Goal: Information Seeking & Learning: Learn about a topic

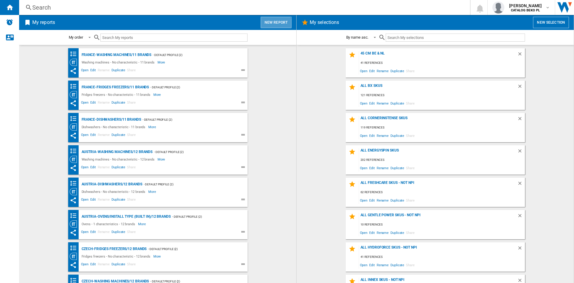
click at [270, 25] on button "New report" at bounding box center [276, 22] width 31 height 11
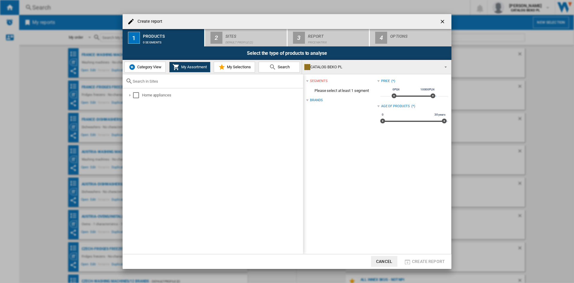
click at [137, 65] on button "Category View" at bounding box center [144, 67] width 41 height 11
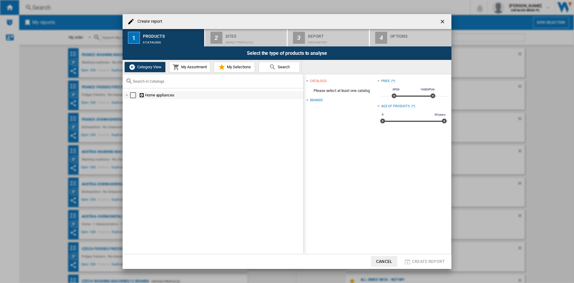
click at [126, 95] on div at bounding box center [127, 95] width 6 height 6
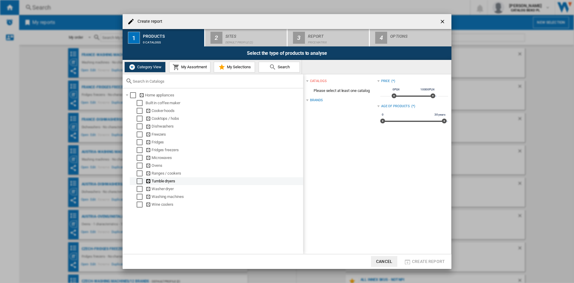
click at [140, 181] on div "Select" at bounding box center [140, 181] width 6 height 6
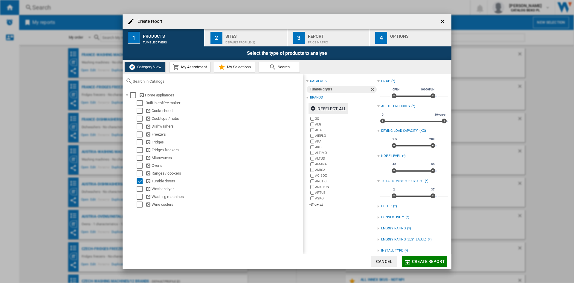
click at [333, 107] on div "Deselect all" at bounding box center [329, 108] width 36 height 11
click at [319, 206] on div "+Show all" at bounding box center [343, 204] width 68 height 4
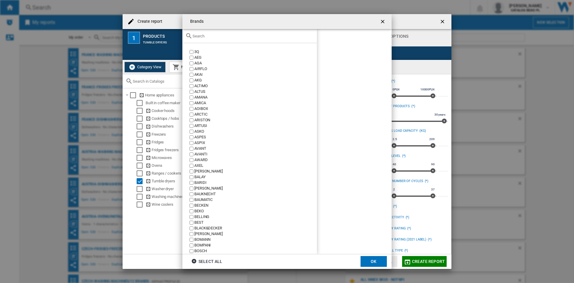
click at [222, 34] on input "text" at bounding box center [253, 36] width 121 height 4
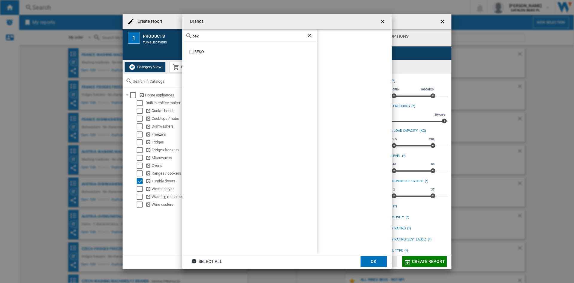
click at [194, 51] on label "BEKO" at bounding box center [252, 52] width 129 height 6
click at [255, 37] on input "bek" at bounding box center [250, 36] width 114 height 4
click at [194, 54] on div "BOSCH" at bounding box center [255, 52] width 123 height 6
click at [276, 35] on input "bosc" at bounding box center [250, 36] width 114 height 4
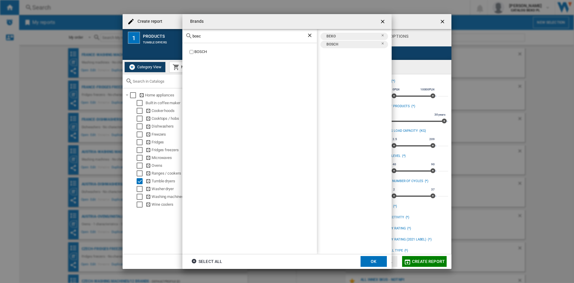
click at [276, 35] on input "bosc" at bounding box center [250, 36] width 114 height 4
click at [199, 56] on div "ELECTROLUX" at bounding box center [255, 58] width 123 height 6
click at [228, 32] on div "electro" at bounding box center [250, 36] width 135 height 14
click at [228, 37] on input "electro" at bounding box center [250, 36] width 114 height 4
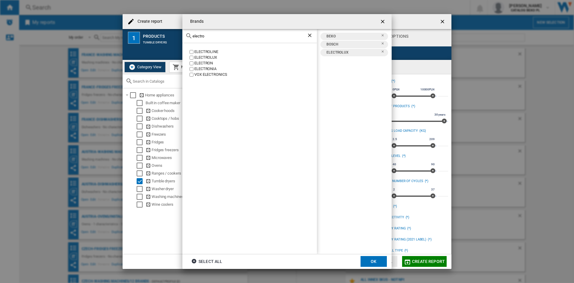
click at [228, 37] on input "electro" at bounding box center [250, 36] width 114 height 4
click at [199, 51] on div "INDESIT" at bounding box center [255, 52] width 123 height 6
click at [209, 35] on input "indes" at bounding box center [250, 36] width 114 height 4
click at [208, 35] on input "indes" at bounding box center [250, 36] width 114 height 4
click at [200, 51] on div "HAIER" at bounding box center [255, 52] width 123 height 6
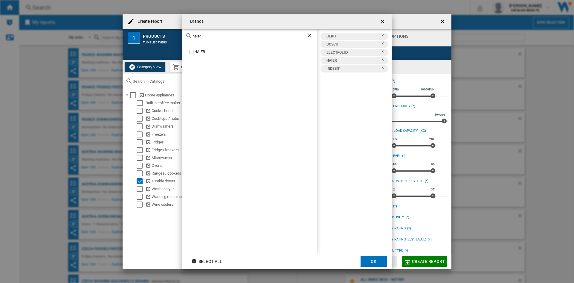
click at [213, 34] on input "haier" at bounding box center [250, 36] width 114 height 4
click at [199, 48] on div "HISENSE" at bounding box center [250, 148] width 135 height 211
click at [197, 51] on div "HISENSE" at bounding box center [255, 52] width 123 height 6
click at [204, 36] on input "hise" at bounding box center [250, 36] width 114 height 4
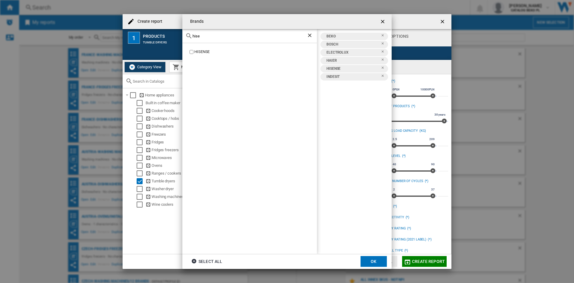
click at [204, 36] on input "hise" at bounding box center [250, 36] width 114 height 4
click at [197, 52] on div "LG" at bounding box center [255, 52] width 123 height 6
click at [227, 35] on input "lg" at bounding box center [250, 36] width 114 height 4
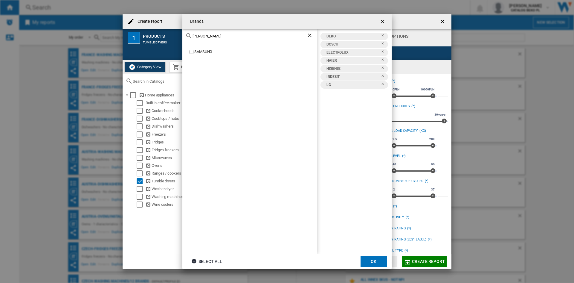
click at [196, 53] on div "SAMSUNG" at bounding box center [255, 52] width 123 height 6
click at [212, 37] on input "[PERSON_NAME]" at bounding box center [250, 36] width 114 height 4
click at [197, 53] on div "SIEMENS" at bounding box center [255, 52] width 123 height 6
click at [226, 33] on div "sieme" at bounding box center [250, 36] width 135 height 14
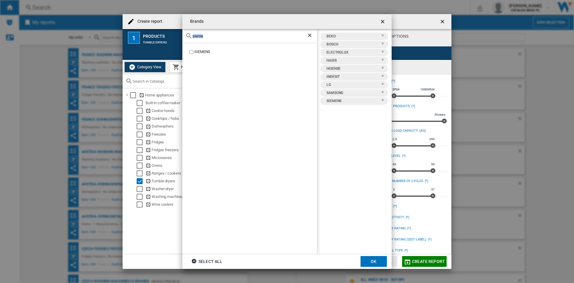
click at [226, 33] on div "sieme" at bounding box center [250, 36] width 135 height 14
click at [223, 36] on input "sieme" at bounding box center [250, 36] width 114 height 4
type input "whi"
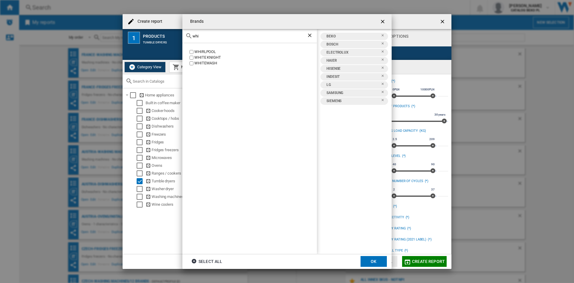
click at [210, 52] on div "WHIRLPOOL" at bounding box center [255, 52] width 123 height 6
click at [375, 262] on button "OK" at bounding box center [374, 261] width 26 height 11
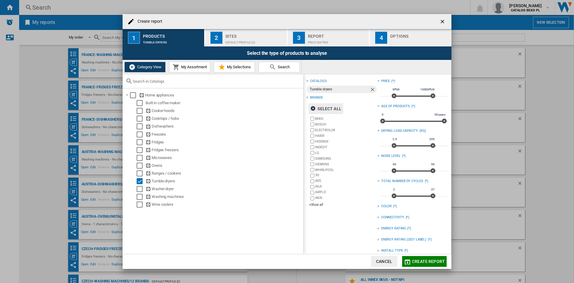
click at [383, 144] on input "***" at bounding box center [386, 143] width 10 height 6
type input "*"
click at [439, 141] on input "***" at bounding box center [444, 143] width 10 height 6
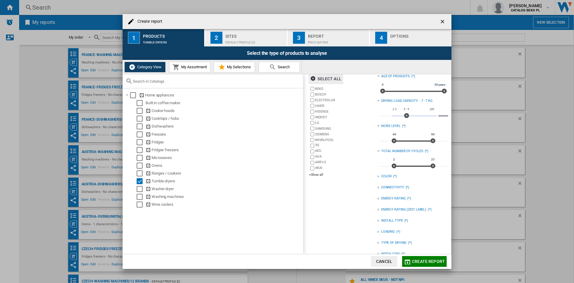
type input "*"
click at [340, 221] on div "catalogs Tumble dryers Brands Select all BEKO BOSCH ELECTROLUX HAIER HISENSE IN…" at bounding box center [341, 159] width 71 height 225
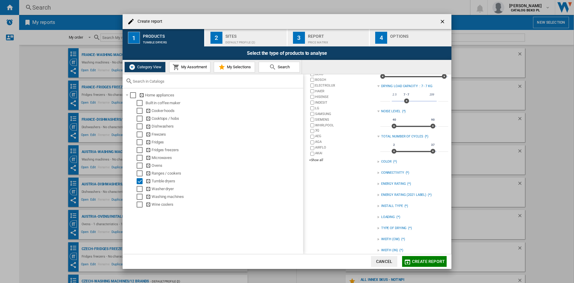
scroll to position [51, 0]
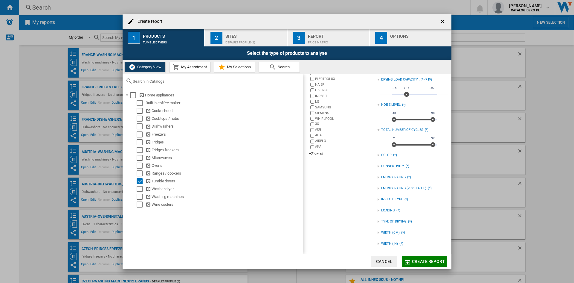
click at [378, 222] on div at bounding box center [379, 221] width 2 height 2
click at [378, 221] on div at bounding box center [379, 221] width 2 height 2
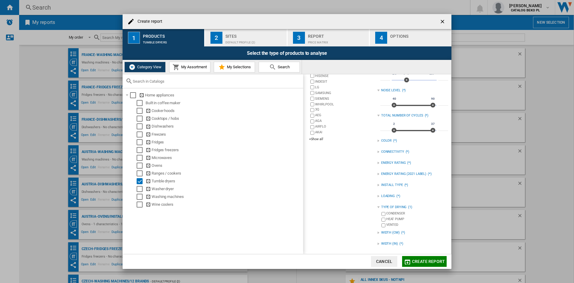
click at [378, 208] on div at bounding box center [379, 207] width 2 height 2
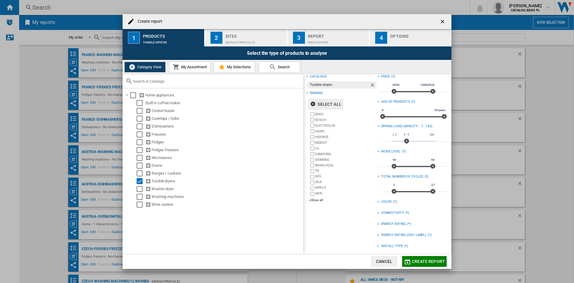
scroll to position [0, 0]
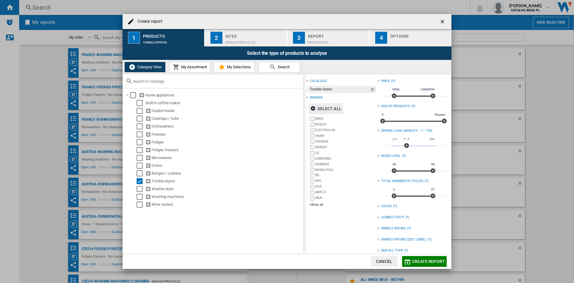
click at [255, 39] on div "Default profile (2)" at bounding box center [255, 41] width 59 height 6
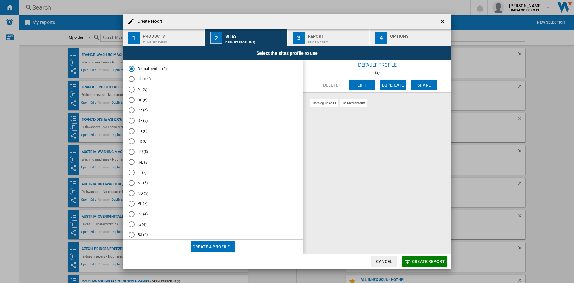
click at [140, 203] on md-radio-button "PL (7)" at bounding box center [213, 204] width 169 height 6
click at [401, 40] on div "button" at bounding box center [419, 41] width 59 height 6
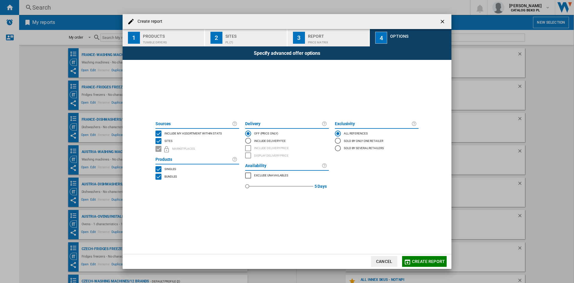
click at [191, 132] on span "Include my assortment within stats" at bounding box center [193, 133] width 57 height 4
click at [421, 261] on span "Create report" at bounding box center [428, 261] width 33 height 5
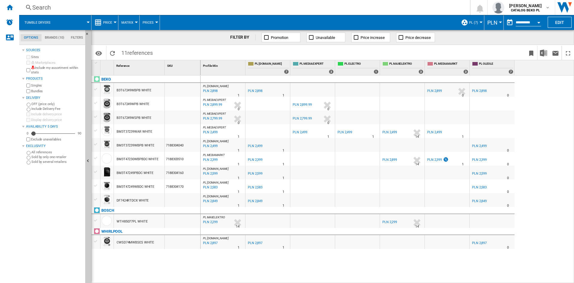
click at [105, 22] on span "Price" at bounding box center [107, 23] width 9 height 4
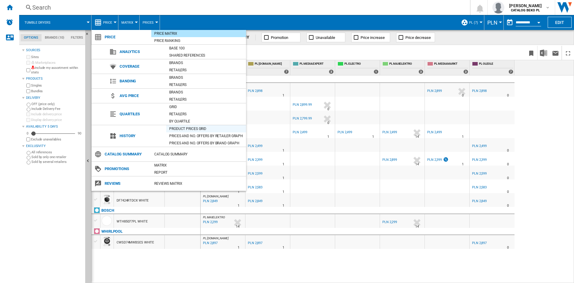
click at [189, 129] on div "Product prices grid" at bounding box center [206, 129] width 80 height 6
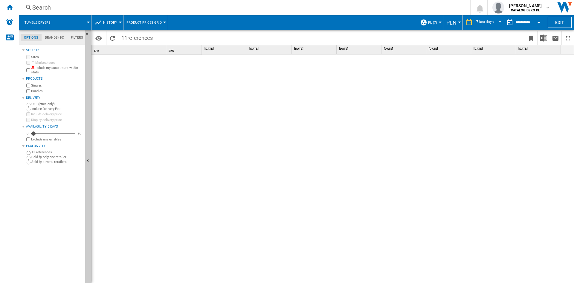
click at [454, 21] on span "PLN" at bounding box center [452, 22] width 10 height 6
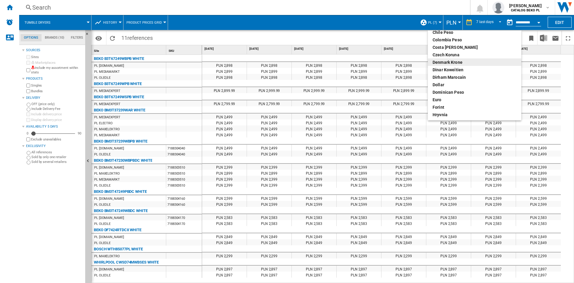
scroll to position [60, 0]
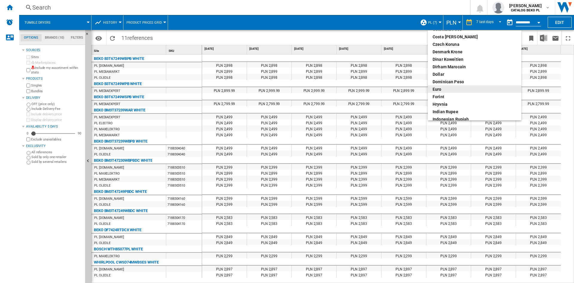
click at [454, 89] on div "euro" at bounding box center [475, 89] width 84 height 6
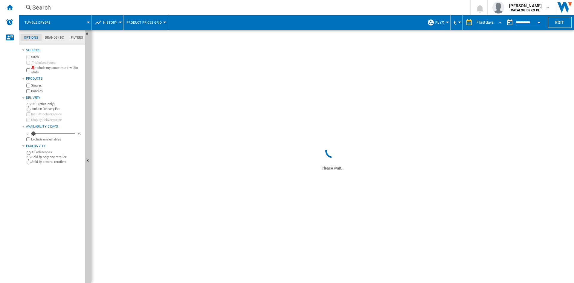
click at [495, 25] on md-select-value "7 last days" at bounding box center [490, 22] width 28 height 9
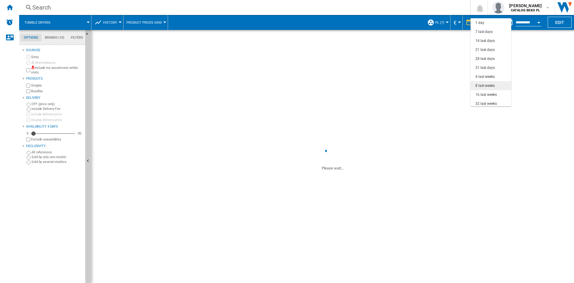
scroll to position [9, 0]
click at [488, 93] on div "32 last weeks" at bounding box center [487, 94] width 22 height 5
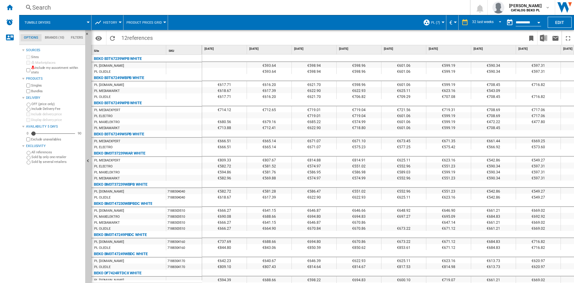
click at [115, 21] on span "History" at bounding box center [110, 23] width 14 height 4
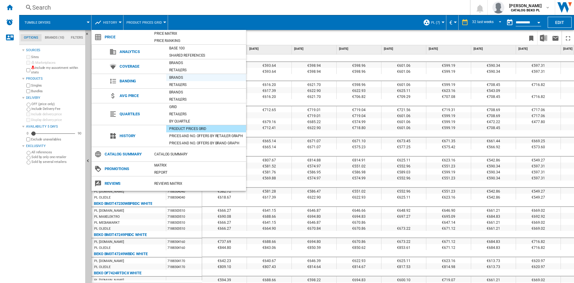
click at [179, 79] on div "Brands" at bounding box center [206, 77] width 80 height 6
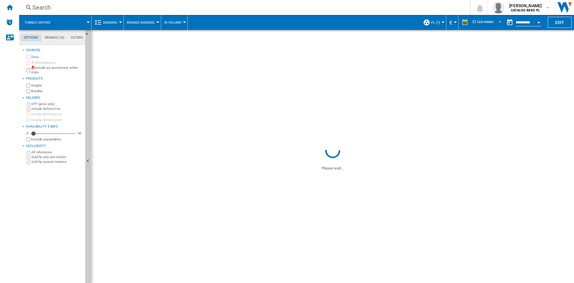
click at [139, 23] on span "Brands Banding" at bounding box center [141, 23] width 28 height 4
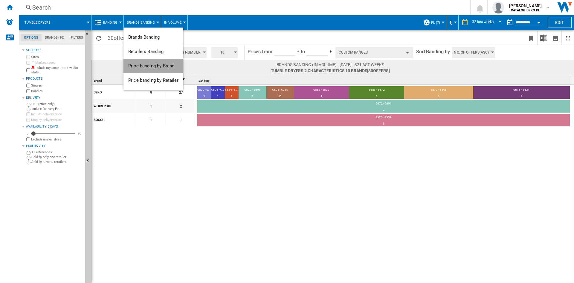
click at [152, 62] on button "Price banding by Brand" at bounding box center [154, 66] width 60 height 14
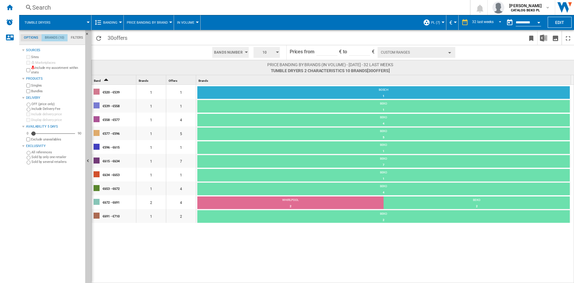
click at [52, 35] on md-tab-item "Brands (10)" at bounding box center [55, 37] width 26 height 7
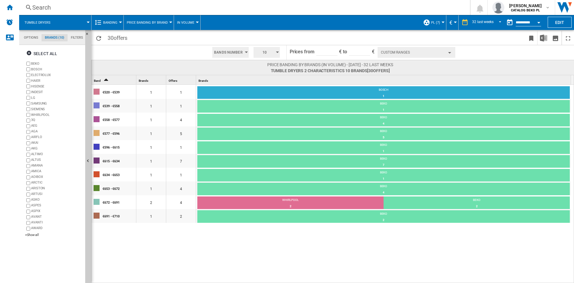
click at [71, 41] on md-tab-item "Filters" at bounding box center [77, 37] width 19 height 7
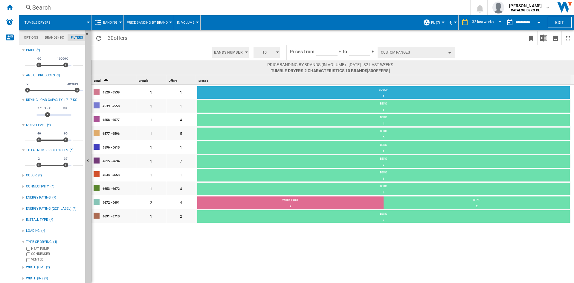
scroll to position [3, 0]
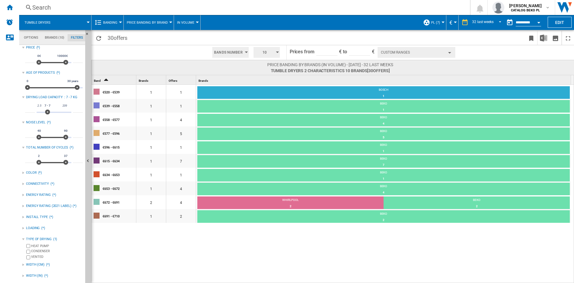
click at [29, 242] on div "TYPE OF DRYING (1)" at bounding box center [52, 239] width 61 height 8
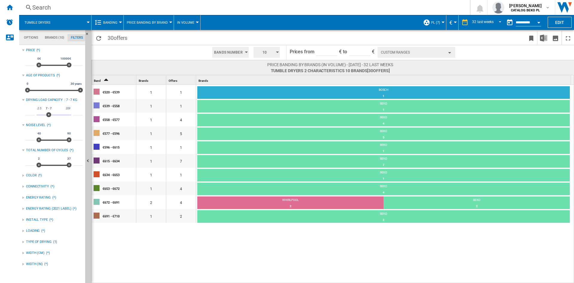
click at [32, 239] on div "TYPE OF DRYING" at bounding box center [39, 241] width 26 height 5
click at [42, 248] on label "HEAT PUMP" at bounding box center [57, 248] width 52 height 4
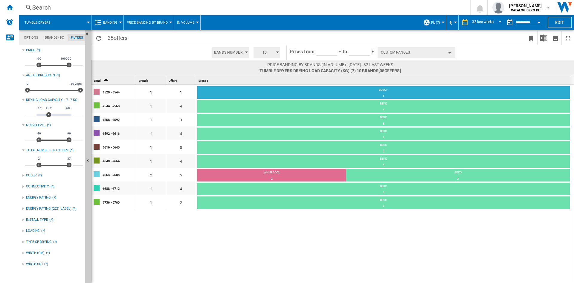
click at [45, 242] on div "TYPE OF DRYING" at bounding box center [39, 241] width 26 height 5
click at [43, 254] on div "HEAT PUMP" at bounding box center [57, 254] width 52 height 6
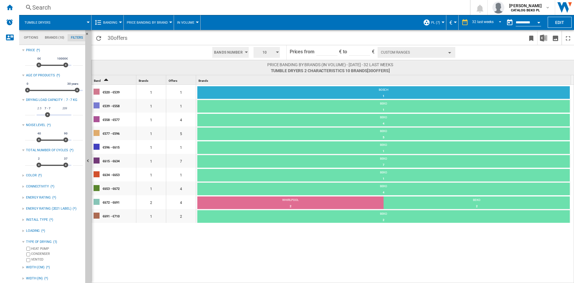
click at [419, 53] on button "Custom Ranges" at bounding box center [417, 52] width 78 height 11
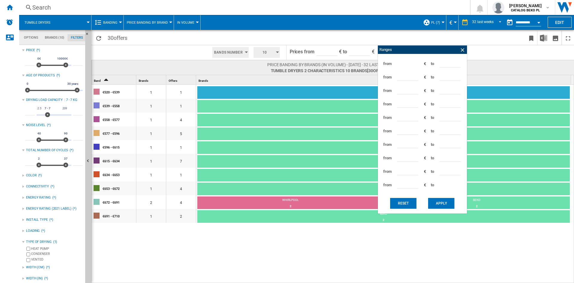
click at [269, 50] on span "10" at bounding box center [265, 52] width 19 height 11
click at [266, 76] on button "5" at bounding box center [267, 75] width 29 height 6
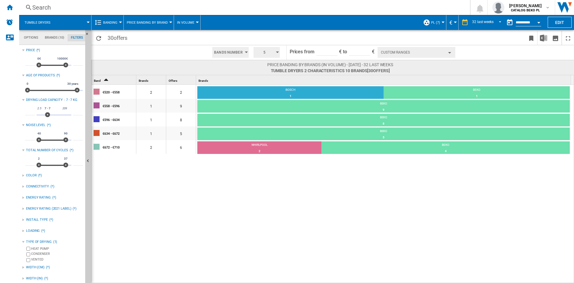
click at [310, 197] on div "€520 - €558 2 2 BOSCH 1 50% BEKO 1 50% €558 - €596 1 9 BEKO 9 100% €596 - €634 …" at bounding box center [333, 184] width 483 height 199
click at [314, 201] on div "€520 - €558 2 2 BOSCH 1 50% BEKO 1 50% €558 - €596 1 9 BEKO 9 100% €596 - €634 …" at bounding box center [333, 184] width 483 height 199
click at [432, 52] on button "Custom Ranges" at bounding box center [417, 52] width 78 height 11
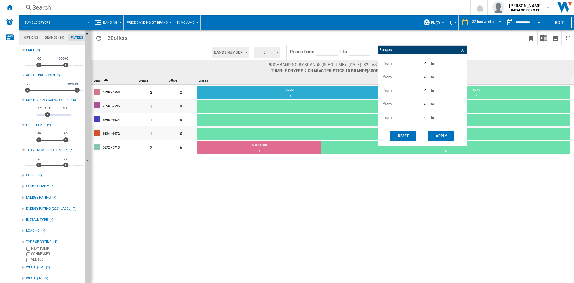
click at [541, 249] on div "€520 - €558 2 2 BOSCH 1 50% BEKO 1 50% €558 - €596 1 9 BEKO 9 100% €596 - €634 …" at bounding box center [333, 184] width 483 height 199
click at [498, 215] on div "€520 - €558 2 2 BOSCH 1 50% BEKO 1 50% €558 - €596 1 9 BEKO 9 100% €596 - €634 …" at bounding box center [333, 184] width 483 height 199
click at [442, 62] on input "***" at bounding box center [450, 62] width 21 height 9
type input "***"
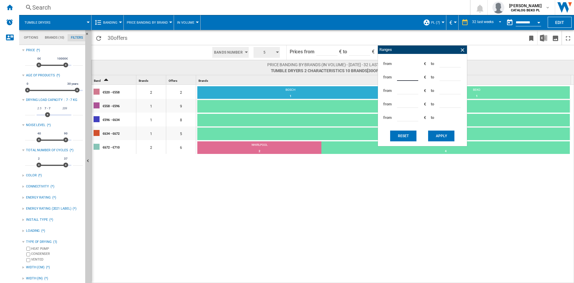
type input "***"
type input "*"
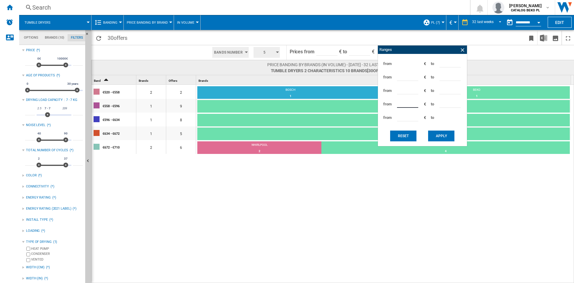
type input "***"
type input "*"
type input "***"
click at [450, 140] on button "Apply" at bounding box center [441, 135] width 26 height 11
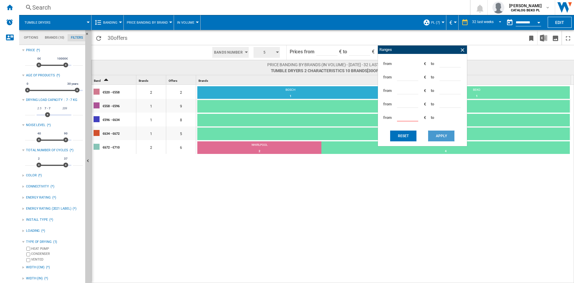
click at [448, 140] on button "Apply" at bounding box center [441, 135] width 26 height 11
drag, startPoint x: 447, startPoint y: 89, endPoint x: 431, endPoint y: 89, distance: 16.8
click at [431, 89] on div "from *** € to ***" at bounding box center [422, 90] width 83 height 13
drag, startPoint x: 448, startPoint y: 75, endPoint x: 438, endPoint y: 74, distance: 9.9
click at [438, 74] on div "from *** € to ***" at bounding box center [422, 76] width 83 height 13
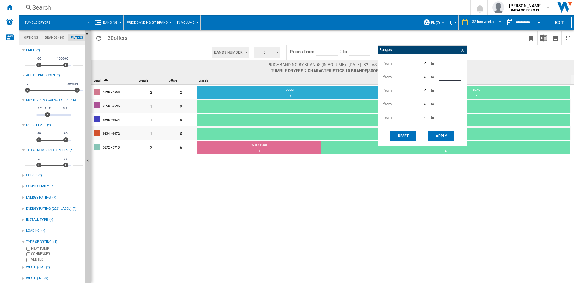
type input "***"
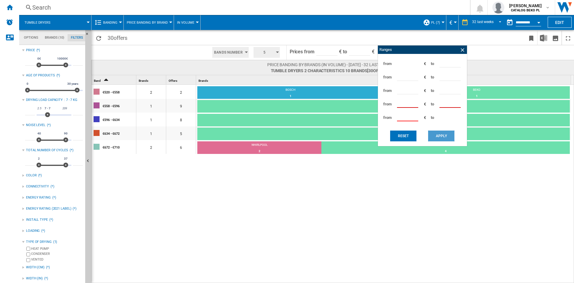
click at [440, 140] on button "Apply" at bounding box center [441, 135] width 26 height 11
click at [463, 50] on ng-md-icon at bounding box center [463, 50] width 6 height 6
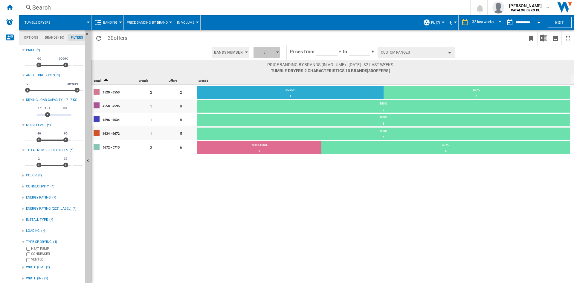
click at [263, 54] on span "5" at bounding box center [265, 52] width 19 height 11
click at [263, 64] on button "3" at bounding box center [267, 63] width 29 height 6
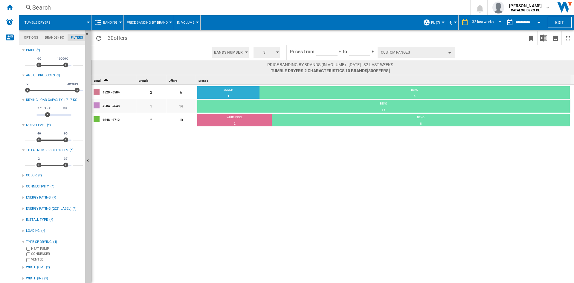
click at [407, 51] on button "Custom Ranges" at bounding box center [417, 52] width 78 height 11
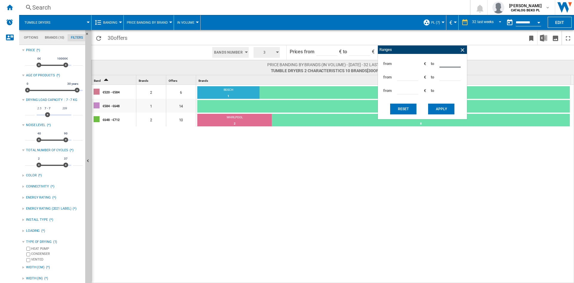
click at [442, 63] on input "***" at bounding box center [450, 62] width 21 height 9
type input "***"
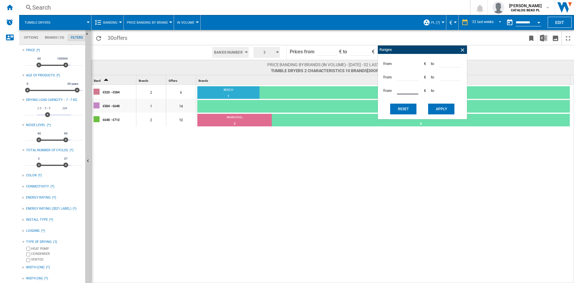
type input "***"
click at [444, 106] on button "Apply" at bounding box center [441, 109] width 26 height 11
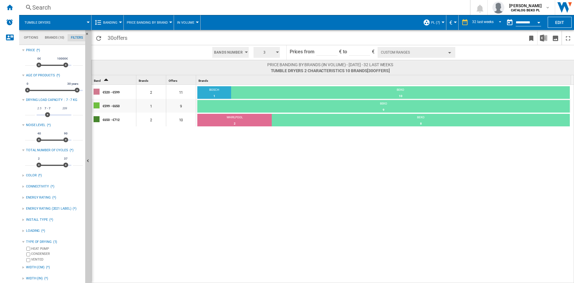
click at [261, 185] on div "€520 - €599 2 11 BOSCH 1 9.09% BEKO 10 90.91% €599 - €650 1 9 BEKO 9 100% €650 …" at bounding box center [333, 184] width 483 height 199
click at [231, 191] on div "€520 - €599 2 11 BOSCH 1 9.09% BEKO 10 90.91% €599 - €650 1 9 BEKO 9 100% €650 …" at bounding box center [333, 184] width 483 height 199
click at [87, 147] on button "Hide" at bounding box center [88, 161] width 6 height 262
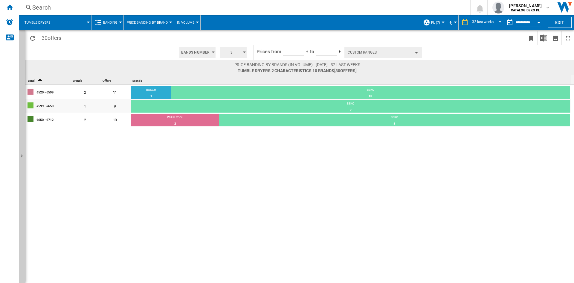
click at [212, 170] on div "€520 - €599 2 11 BOSCH 1 9.09% BEKO 10 90.91% €599 - €650 1 9 BEKO 9 100% €650 …" at bounding box center [299, 184] width 549 height 199
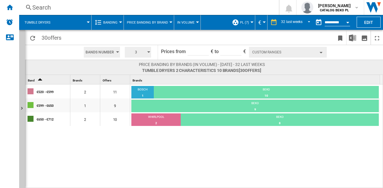
click at [187, 139] on div "€520 - €599 2 11 BOSCH 1 9.09% BEKO 10 90.91% €599 - €650 1 9 BEKO 9 100% €650 …" at bounding box center [204, 137] width 358 height 104
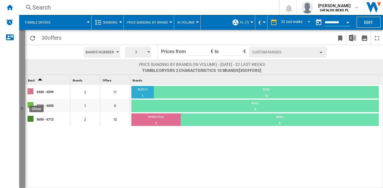
click at [23, 60] on button "Show" at bounding box center [22, 109] width 6 height 159
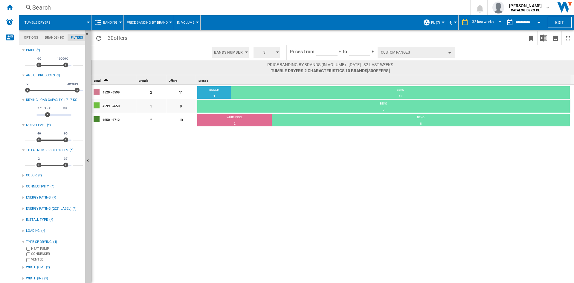
click at [52, 39] on md-tab-item "Brands (10)" at bounding box center [55, 37] width 26 height 7
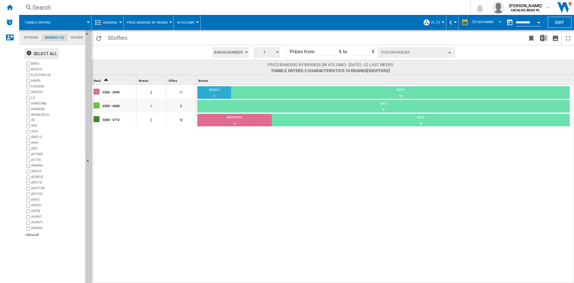
click at [37, 50] on div "Select all" at bounding box center [41, 53] width 31 height 11
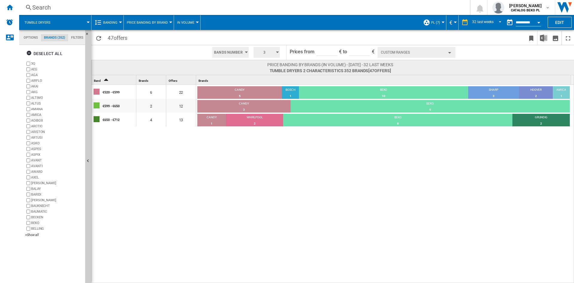
click at [260, 51] on span "3" at bounding box center [265, 52] width 19 height 11
click at [271, 107] on button "10" at bounding box center [267, 105] width 29 height 6
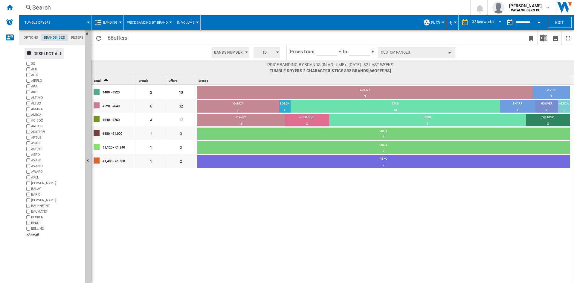
click at [50, 52] on div "Deselect all" at bounding box center [44, 53] width 36 height 11
click at [30, 233] on div "+Show all" at bounding box center [54, 234] width 58 height 4
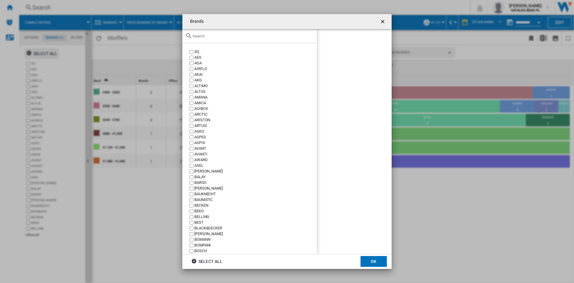
click at [239, 39] on span at bounding box center [228, 38] width 197 height 14
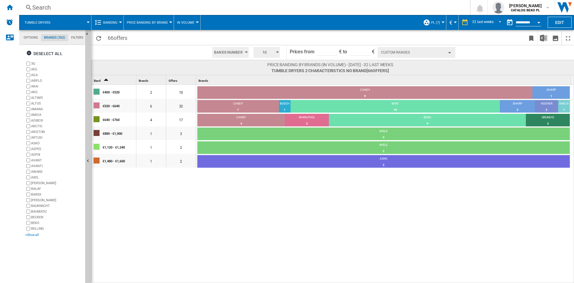
click at [30, 233] on div "+Show all" at bounding box center [54, 234] width 58 height 4
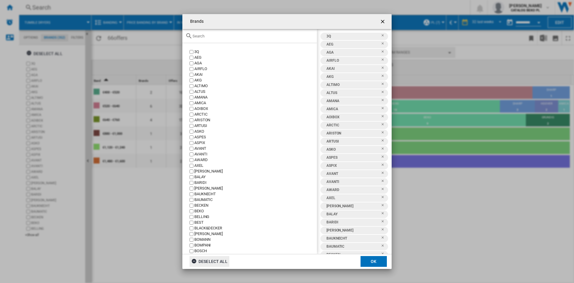
click at [201, 261] on div "Deselect all" at bounding box center [209, 261] width 36 height 11
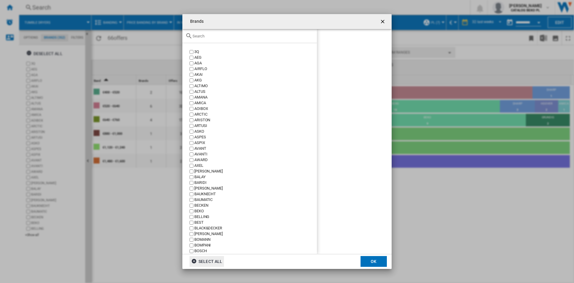
click at [218, 37] on input "Brands 3Q ..." at bounding box center [253, 36] width 121 height 4
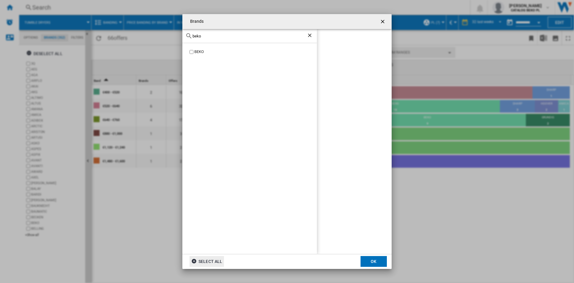
click at [201, 52] on div "BEKO" at bounding box center [255, 52] width 123 height 6
click at [209, 37] on input "beko" at bounding box center [250, 36] width 114 height 4
type input "whir"
click at [203, 54] on div "WHIRLPOOL" at bounding box center [255, 52] width 123 height 6
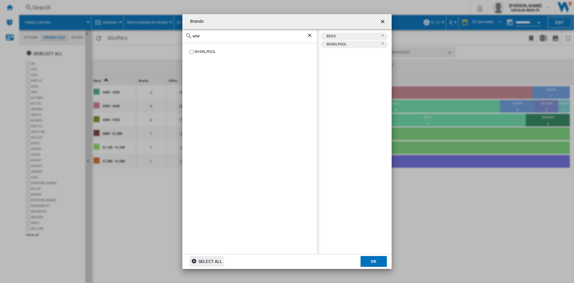
click at [206, 38] on input "whir" at bounding box center [250, 36] width 114 height 4
click at [195, 54] on div "BOSCH" at bounding box center [255, 52] width 123 height 6
click at [213, 37] on input "bosc" at bounding box center [250, 36] width 114 height 4
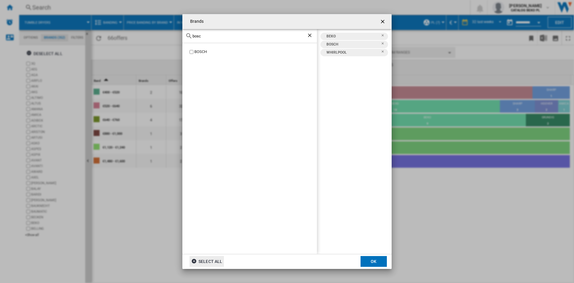
type input "h"
click at [197, 49] on div "CANDY [GEOGRAPHIC_DATA] SCANDOMESTIC" at bounding box center [250, 148] width 135 height 211
click at [198, 53] on div "CANDY" at bounding box center [255, 52] width 123 height 6
click at [213, 35] on input "cand" at bounding box center [250, 36] width 114 height 4
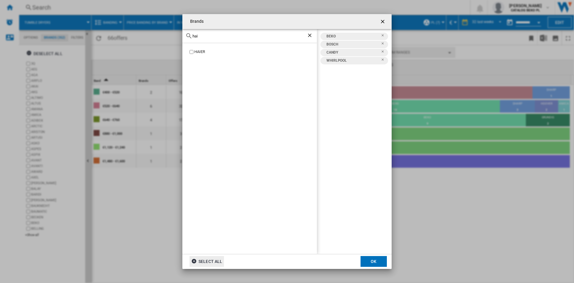
click at [201, 53] on div "HAIER" at bounding box center [255, 52] width 123 height 6
click at [205, 36] on input "hai" at bounding box center [250, 36] width 114 height 4
type input "hise"
click at [201, 51] on div "HISENSE" at bounding box center [255, 52] width 123 height 6
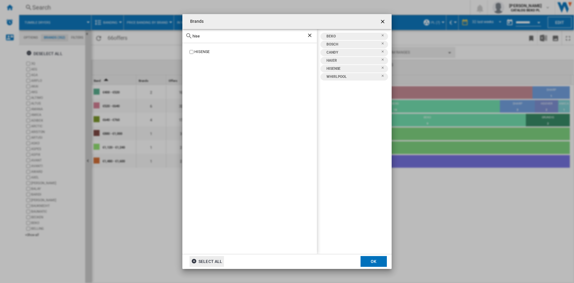
click at [209, 37] on input "hise" at bounding box center [250, 36] width 114 height 4
type input "indes"
click at [198, 55] on div "INDESIT" at bounding box center [250, 148] width 135 height 211
click at [198, 54] on div "INDESIT" at bounding box center [255, 52] width 123 height 6
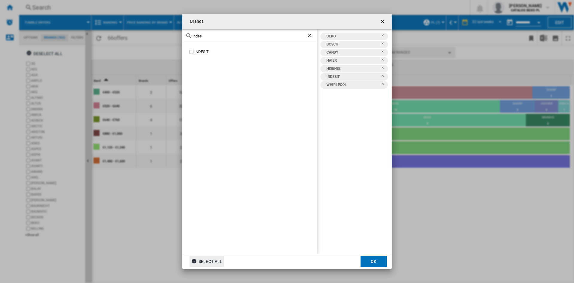
click at [212, 39] on div "indes" at bounding box center [250, 36] width 135 height 14
click at [213, 33] on div "indes" at bounding box center [250, 36] width 135 height 14
click at [213, 36] on input "indes" at bounding box center [250, 36] width 114 height 4
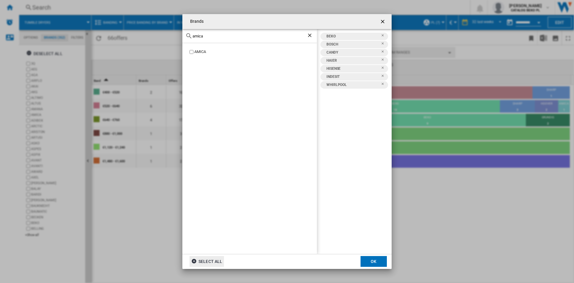
type input "amica"
click at [205, 51] on div "AMICA" at bounding box center [255, 52] width 123 height 6
click at [214, 37] on input "amica" at bounding box center [250, 36] width 114 height 4
click at [200, 51] on div "SAMSUNG" at bounding box center [255, 52] width 123 height 6
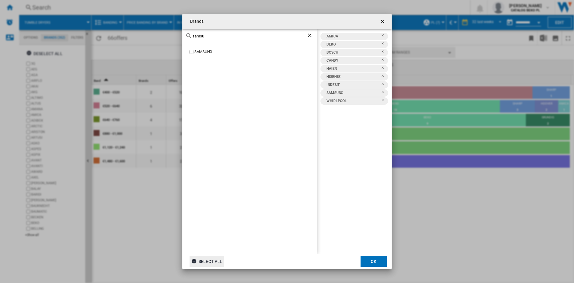
click at [211, 38] on input "samsu" at bounding box center [250, 36] width 114 height 4
click at [198, 51] on div "SIEMENS" at bounding box center [255, 52] width 123 height 6
click at [213, 33] on div "sieme" at bounding box center [250, 36] width 135 height 14
drag, startPoint x: 213, startPoint y: 33, endPoint x: 213, endPoint y: 37, distance: 4.2
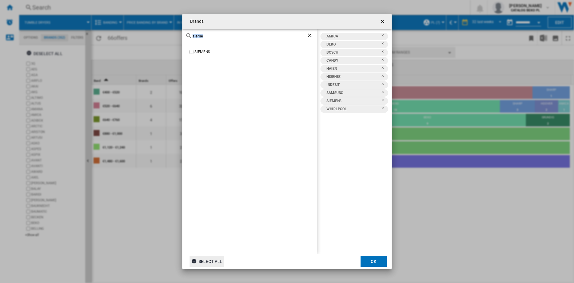
click at [213, 34] on div "sieme" at bounding box center [250, 36] width 135 height 14
click at [213, 37] on input "sieme" at bounding box center [250, 36] width 114 height 4
type input "whir"
click at [213, 37] on input "whir" at bounding box center [250, 36] width 114 height 4
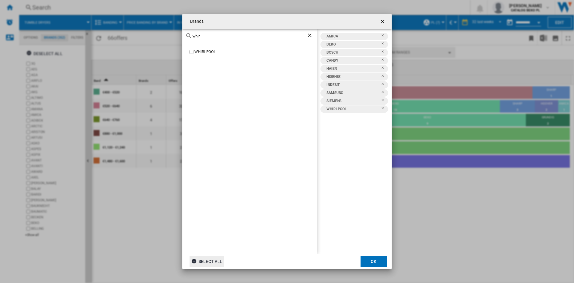
click at [213, 37] on input "whir" at bounding box center [250, 36] width 114 height 4
type input "electr"
click at [206, 75] on div "ELECTROLUX" at bounding box center [255, 75] width 123 height 6
click at [381, 259] on button "OK" at bounding box center [374, 261] width 26 height 11
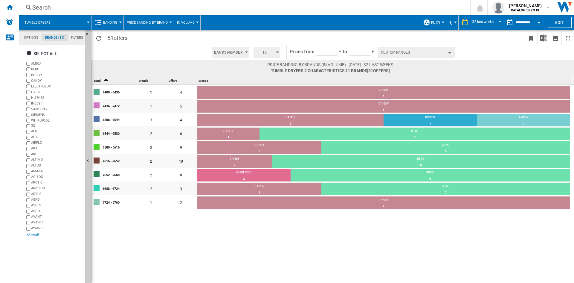
click at [32, 235] on div "+Show all" at bounding box center [54, 234] width 58 height 4
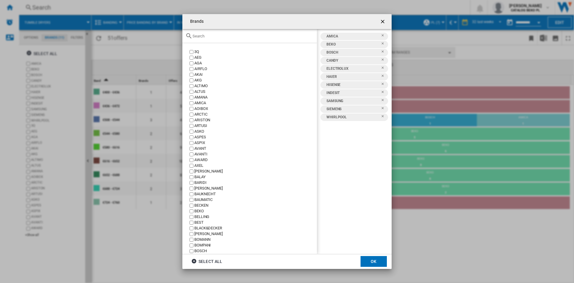
click at [236, 35] on input "Brands 3Q ..." at bounding box center [253, 36] width 121 height 4
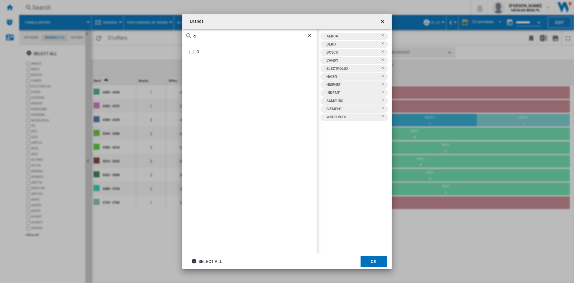
type input "lg"
click at [195, 49] on div "LG" at bounding box center [255, 52] width 123 height 6
click at [378, 265] on button "OK" at bounding box center [374, 261] width 26 height 11
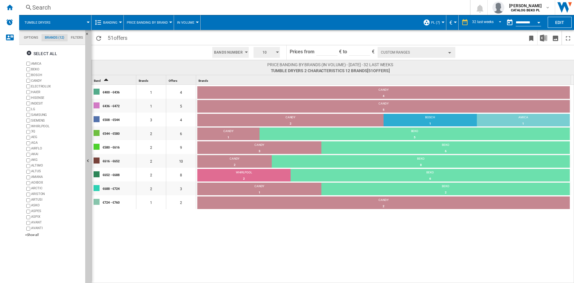
click at [32, 63] on label "AMICA" at bounding box center [57, 63] width 52 height 4
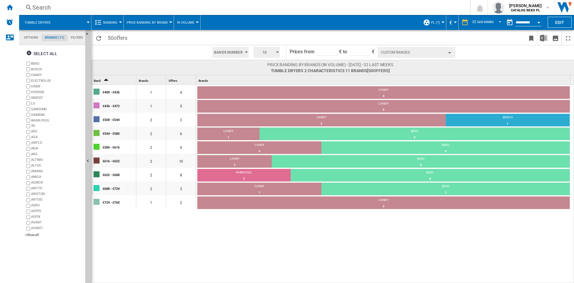
click at [280, 45] on div "10" at bounding box center [266, 52] width 31 height 14
click at [266, 73] on button "5" at bounding box center [267, 75] width 29 height 6
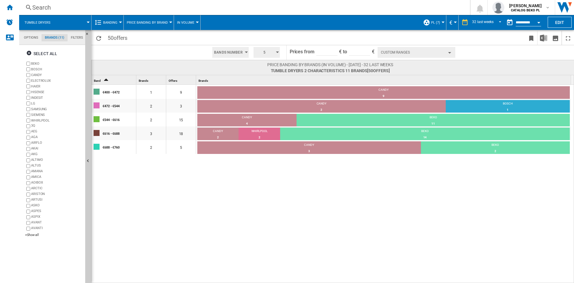
click at [262, 50] on span "5" at bounding box center [265, 52] width 19 height 11
click at [262, 70] on button "4" at bounding box center [267, 69] width 29 height 6
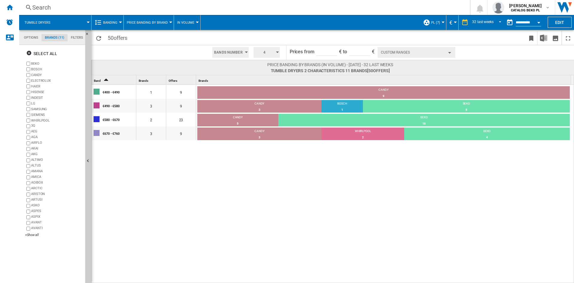
click at [428, 54] on button "Custom Ranges" at bounding box center [417, 52] width 78 height 11
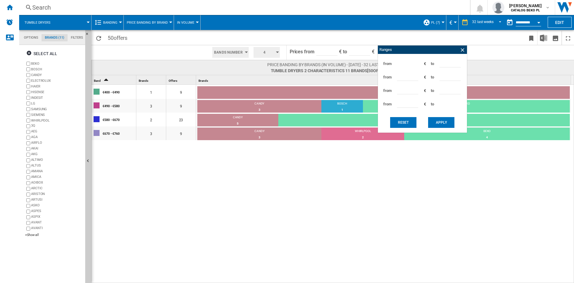
click at [440, 64] on input "***" at bounding box center [450, 62] width 21 height 9
type input "***"
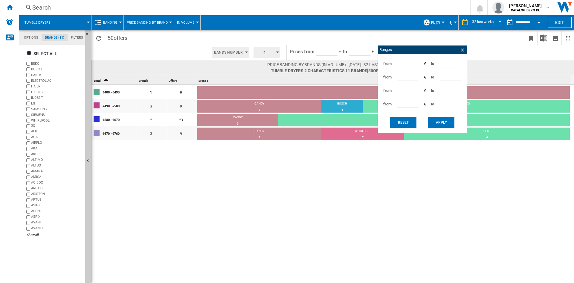
type input "***"
click at [444, 117] on button "Apply" at bounding box center [441, 122] width 26 height 11
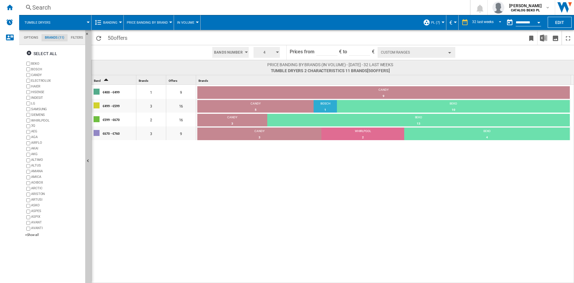
drag, startPoint x: 87, startPoint y: 165, endPoint x: 167, endPoint y: 173, distance: 80.1
click at [87, 165] on ng-md-icon "Hide" at bounding box center [88, 161] width 7 height 7
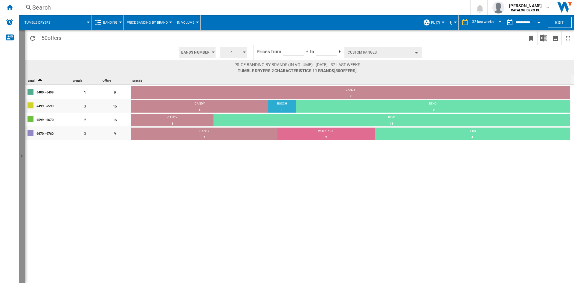
click at [22, 120] on button "Show" at bounding box center [22, 156] width 6 height 253
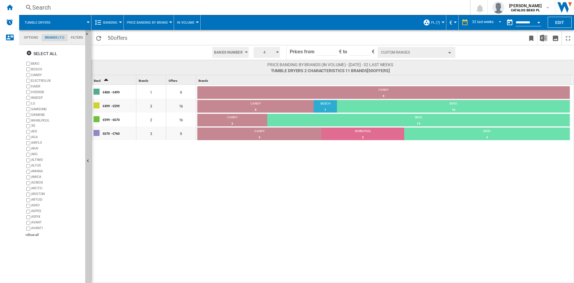
click at [112, 21] on span "Banding" at bounding box center [110, 23] width 14 height 4
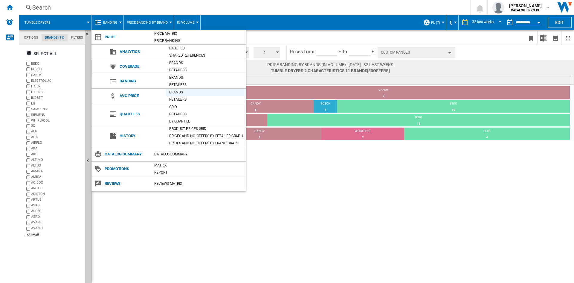
click at [178, 92] on div "Brands" at bounding box center [206, 92] width 80 height 6
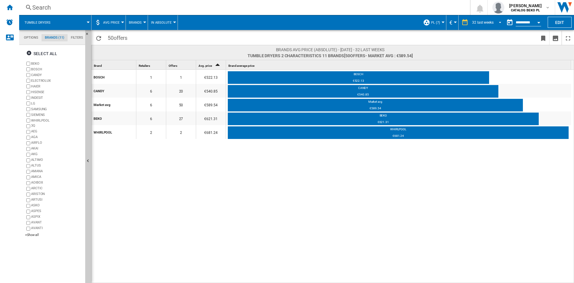
click at [499, 22] on span "REPORTS.WIZARD.STEPS.REPORT.STEPS.REPORT_OPTIONS.PERIOD: 32 last weeks" at bounding box center [498, 21] width 7 height 5
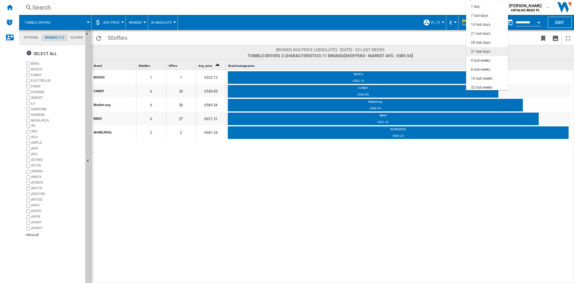
click at [486, 50] on div "31 last days" at bounding box center [480, 51] width 19 height 5
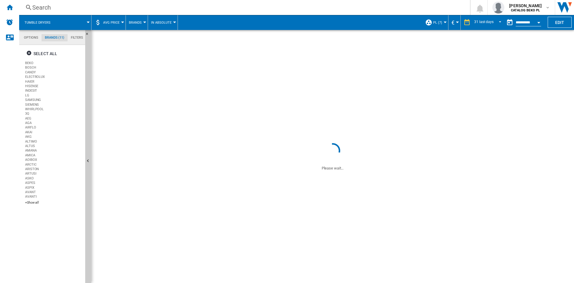
click at [538, 21] on button "Open calendar" at bounding box center [539, 21] width 11 height 11
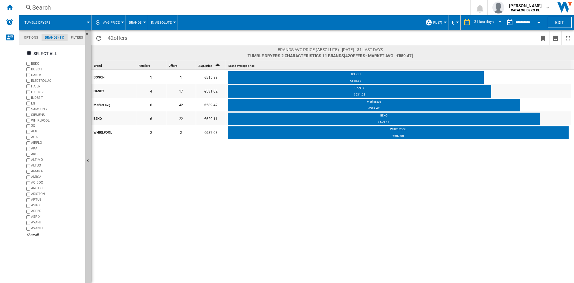
click at [537, 23] on div at bounding box center [287, 141] width 574 height 283
click at [539, 22] on div at bounding box center [287, 141] width 574 height 283
click at [417, 179] on div at bounding box center [287, 141] width 574 height 283
click at [539, 20] on div at bounding box center [287, 141] width 574 height 283
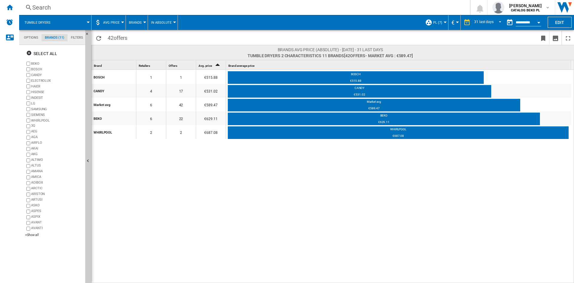
click at [537, 19] on div at bounding box center [287, 141] width 574 height 283
click at [537, 24] on div at bounding box center [287, 141] width 574 height 283
click at [160, 34] on div at bounding box center [287, 141] width 574 height 283
click at [181, 74] on div at bounding box center [287, 141] width 574 height 283
drag, startPoint x: 248, startPoint y: 135, endPoint x: 242, endPoint y: 151, distance: 17.7
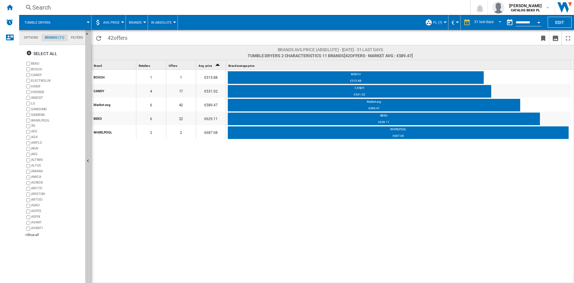
click at [248, 135] on div at bounding box center [287, 141] width 574 height 283
drag, startPoint x: 237, startPoint y: 158, endPoint x: 216, endPoint y: 171, distance: 24.6
click at [220, 170] on div at bounding box center [287, 141] width 574 height 283
drag, startPoint x: 187, startPoint y: 168, endPoint x: 158, endPoint y: 155, distance: 31.6
click at [168, 160] on div at bounding box center [287, 141] width 574 height 283
